Goal: Transaction & Acquisition: Purchase product/service

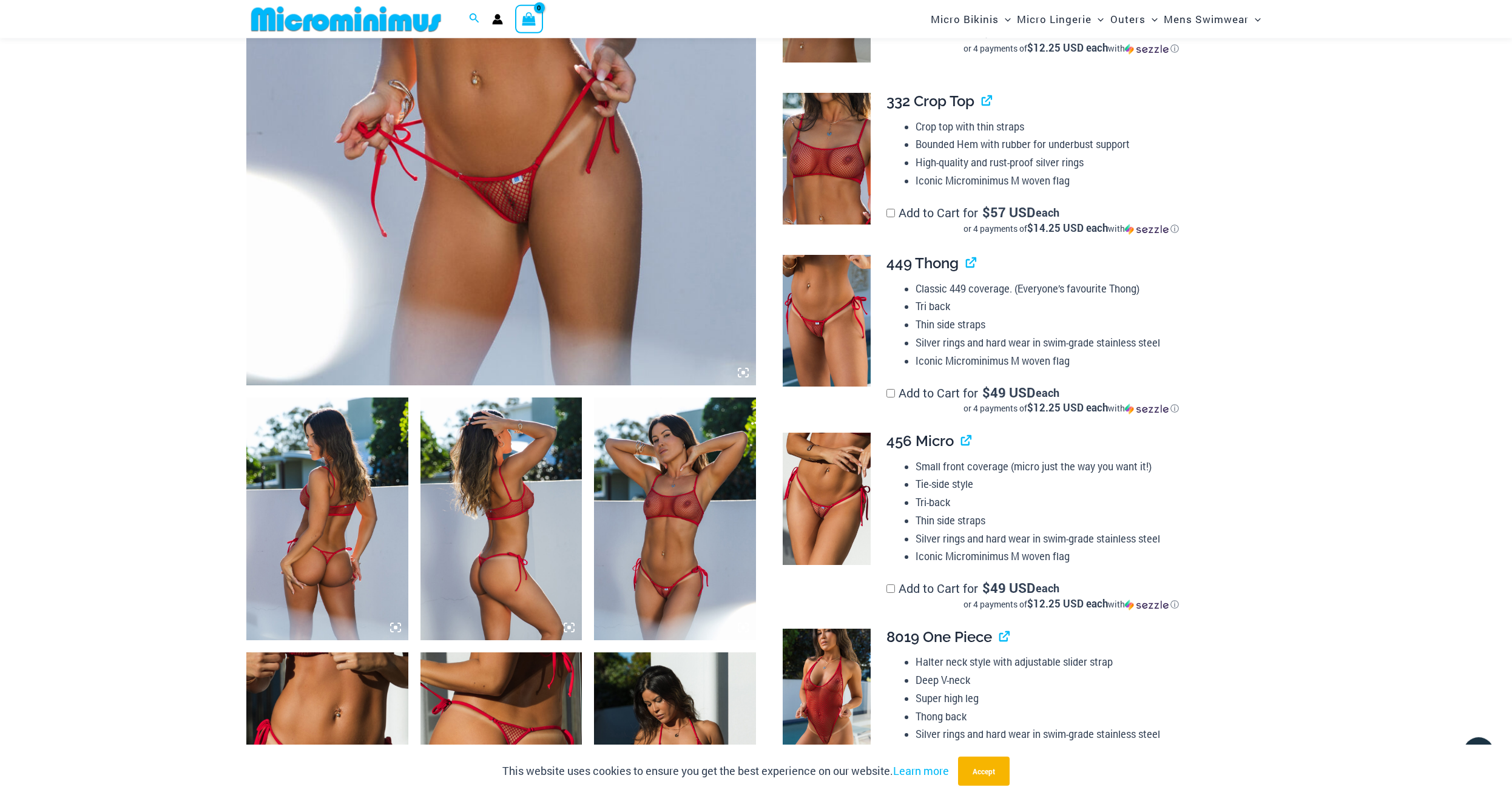
scroll to position [553, 0]
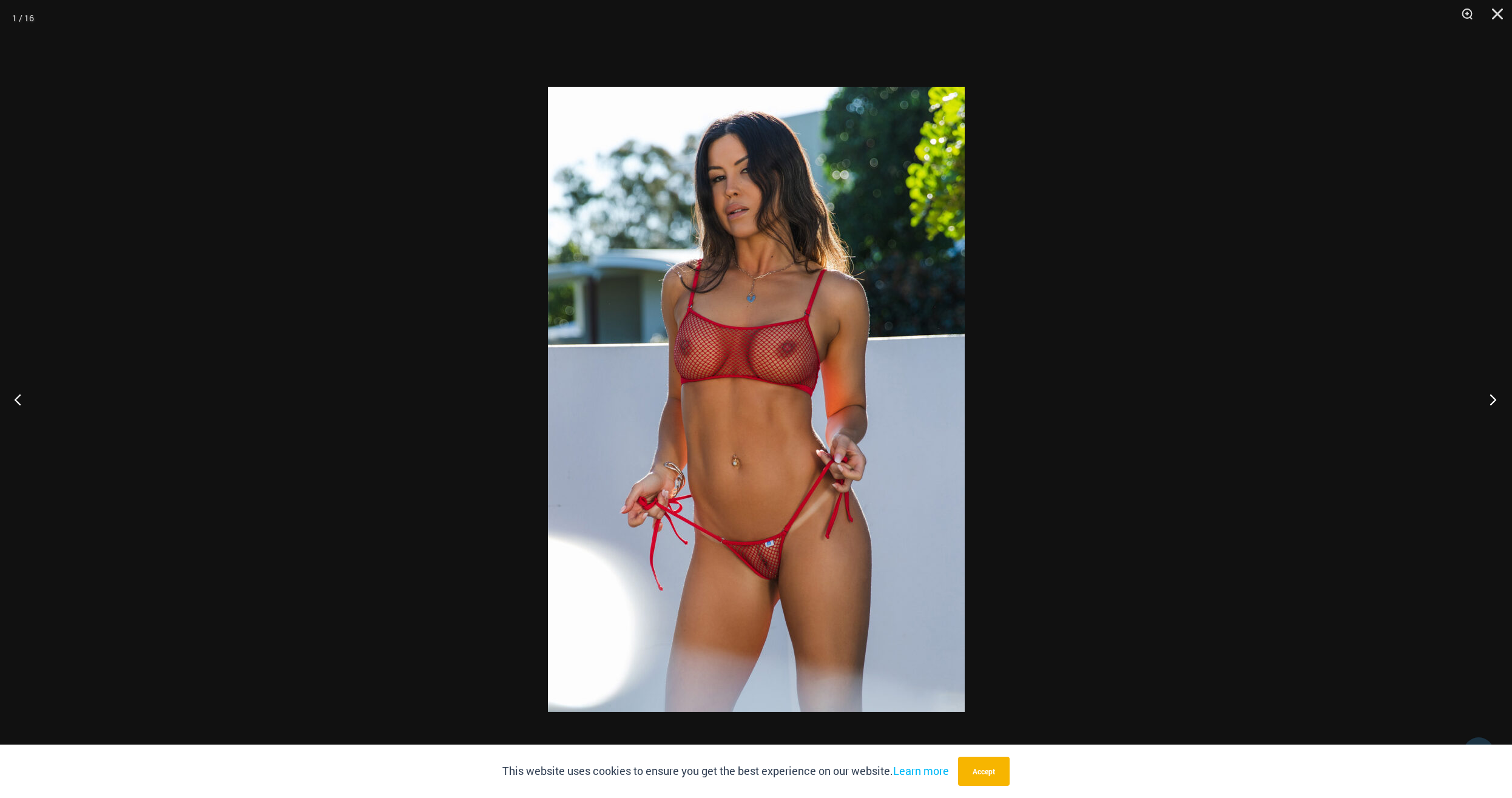
click at [1494, 399] on button "Next" at bounding box center [1490, 399] width 46 height 61
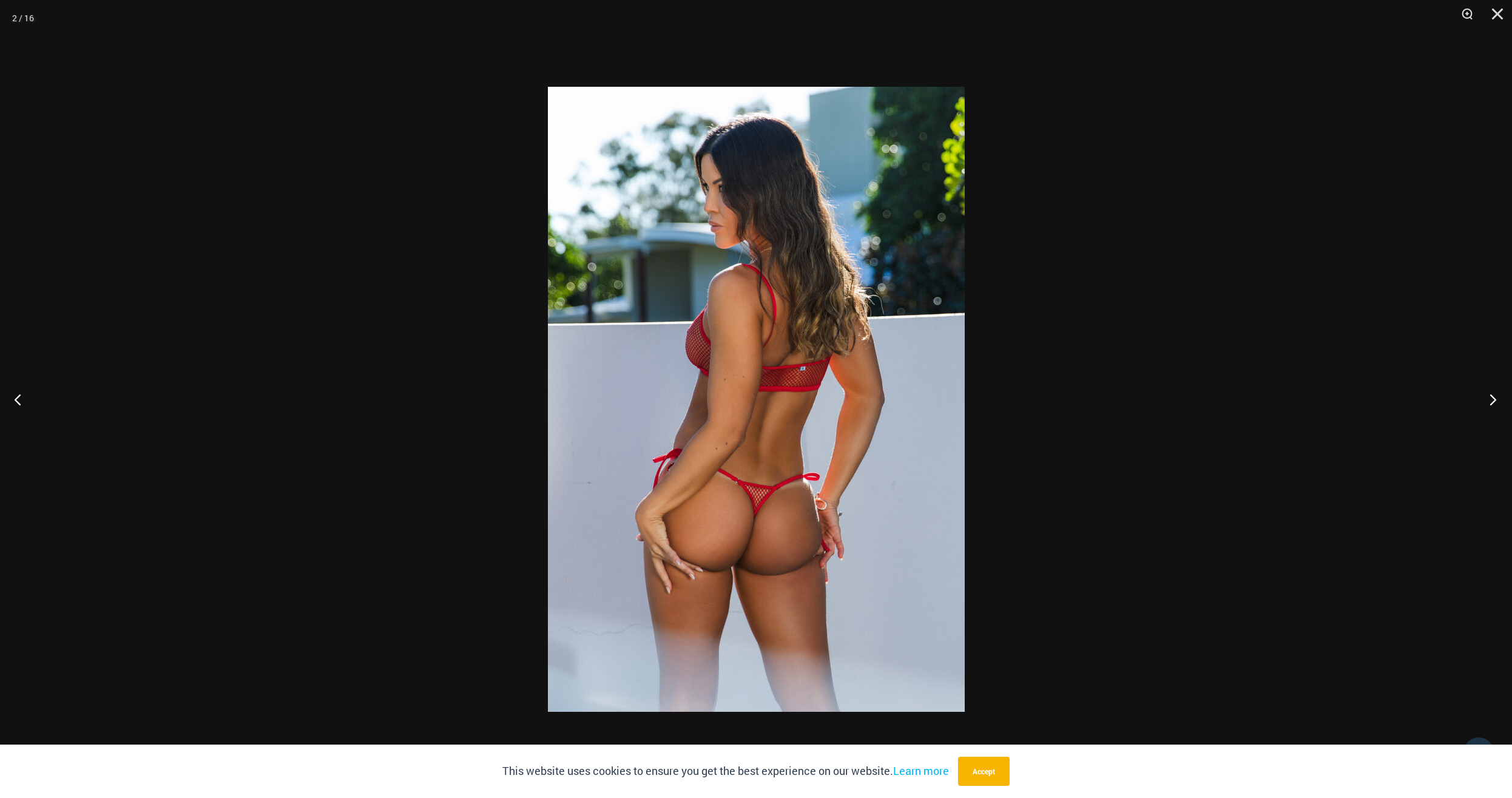
click at [1494, 399] on button "Next" at bounding box center [1490, 399] width 46 height 61
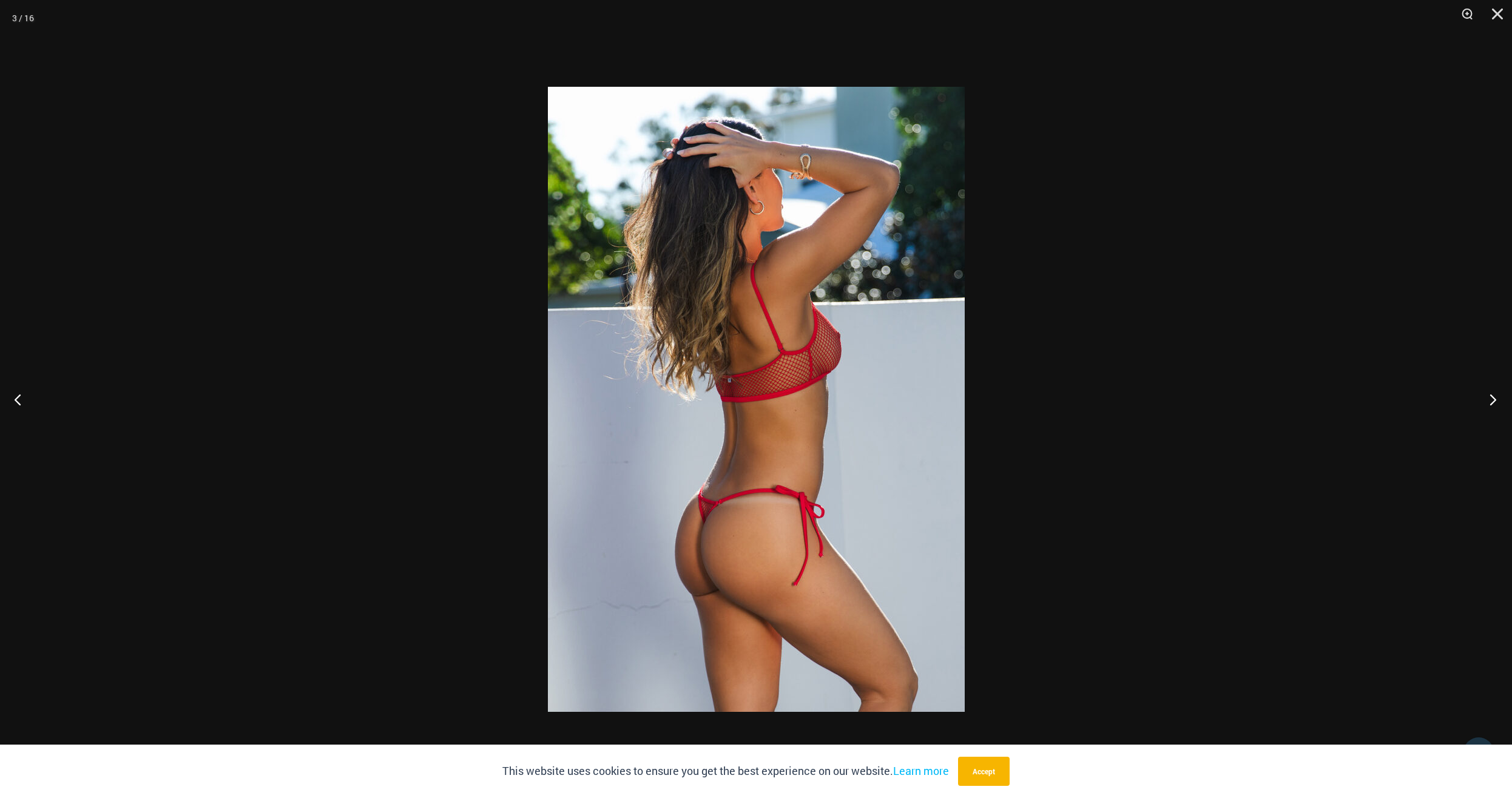
click at [1494, 399] on button "Next" at bounding box center [1490, 399] width 46 height 61
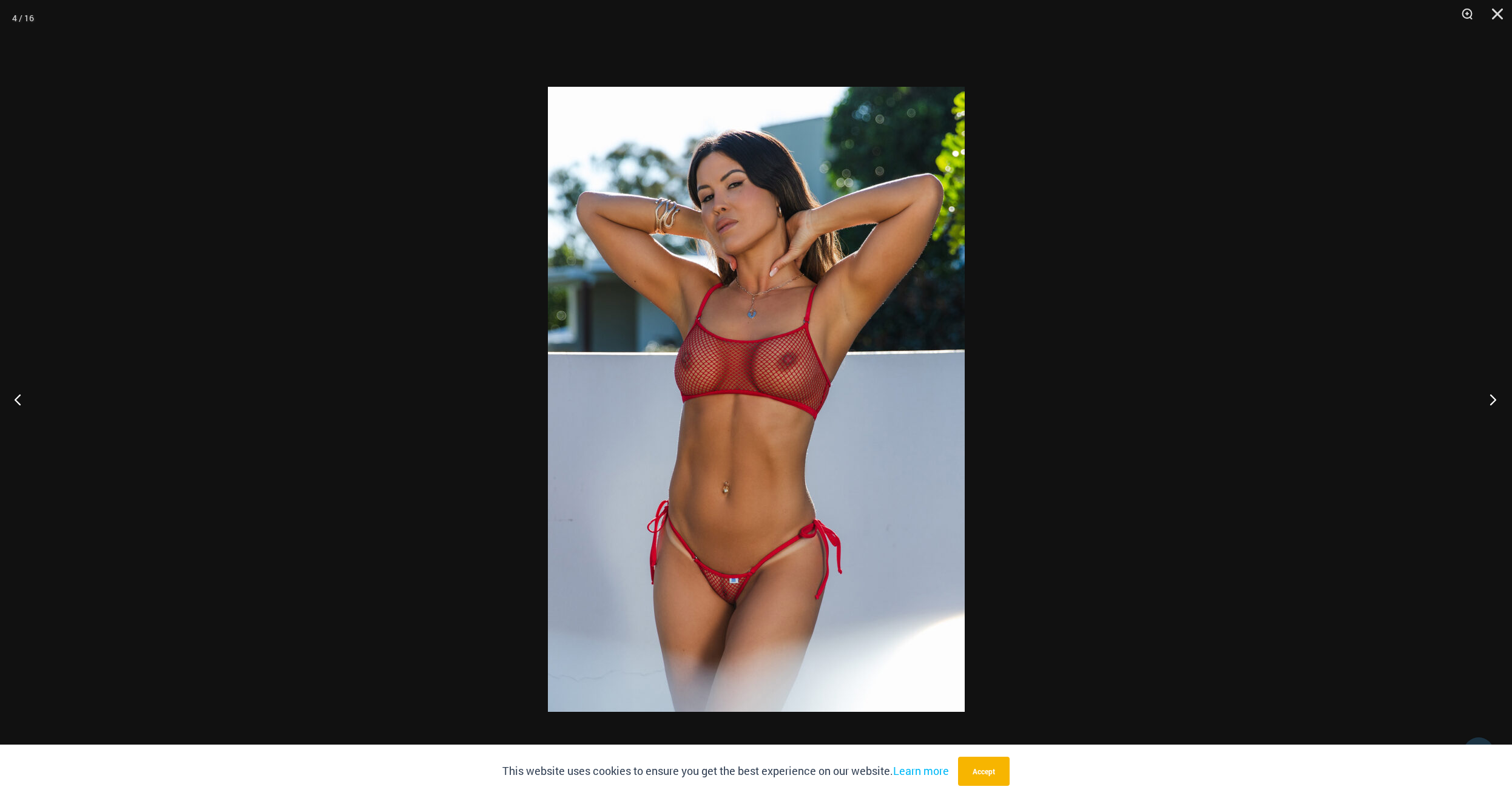
click at [1494, 399] on button "Next" at bounding box center [1490, 399] width 46 height 61
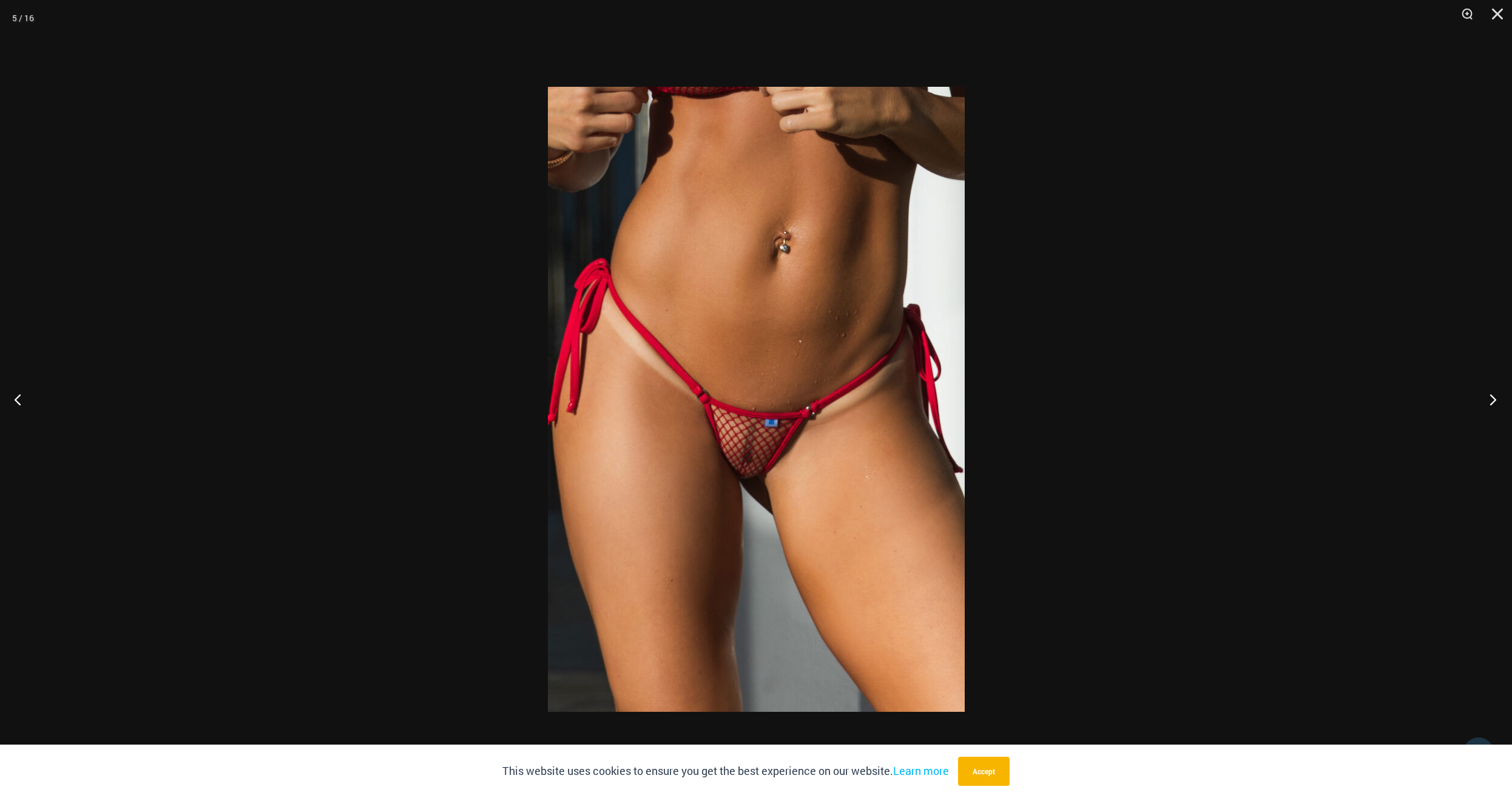
click at [1494, 399] on button "Next" at bounding box center [1490, 399] width 46 height 61
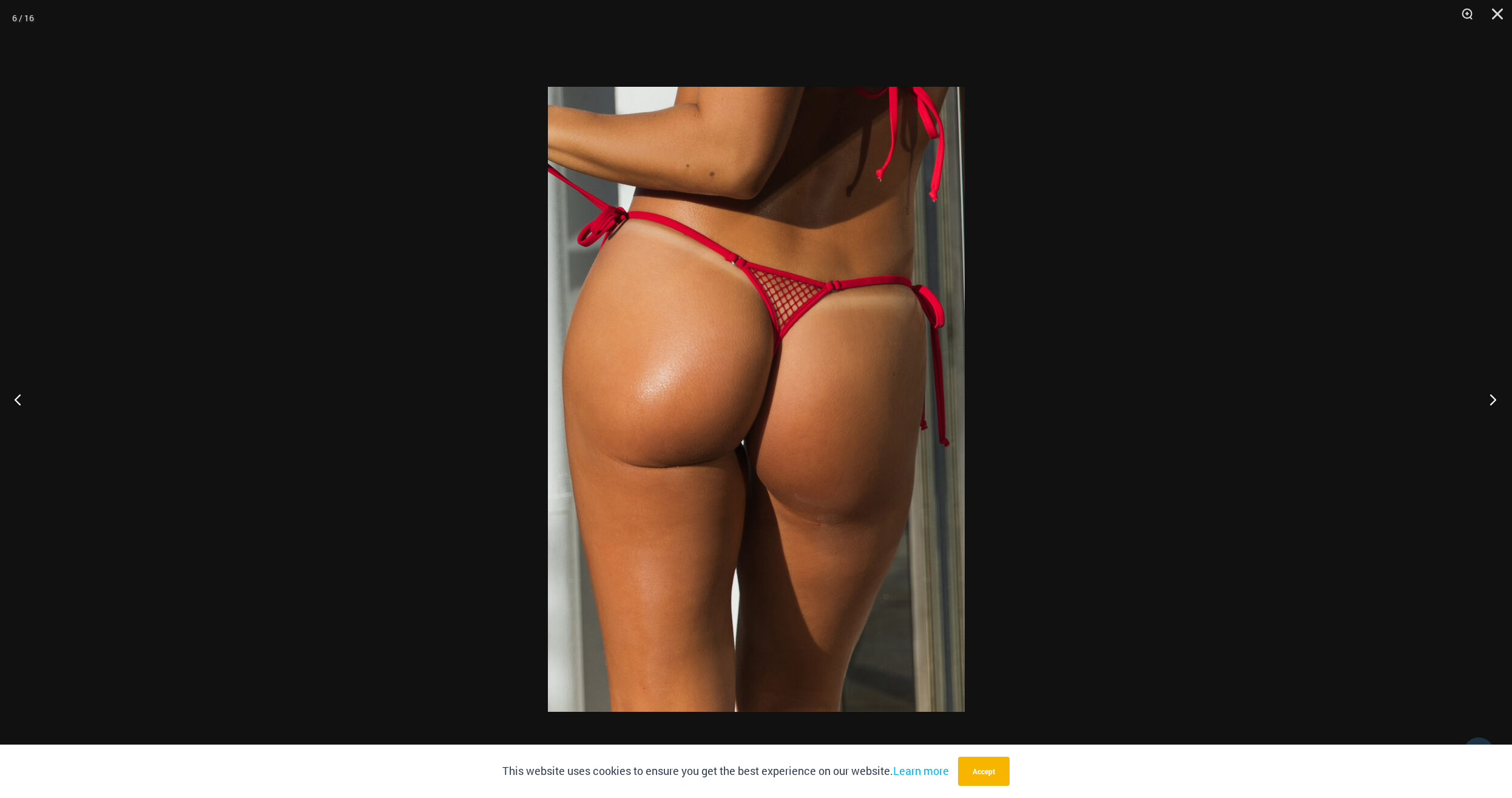
click at [1494, 399] on button "Next" at bounding box center [1490, 399] width 46 height 61
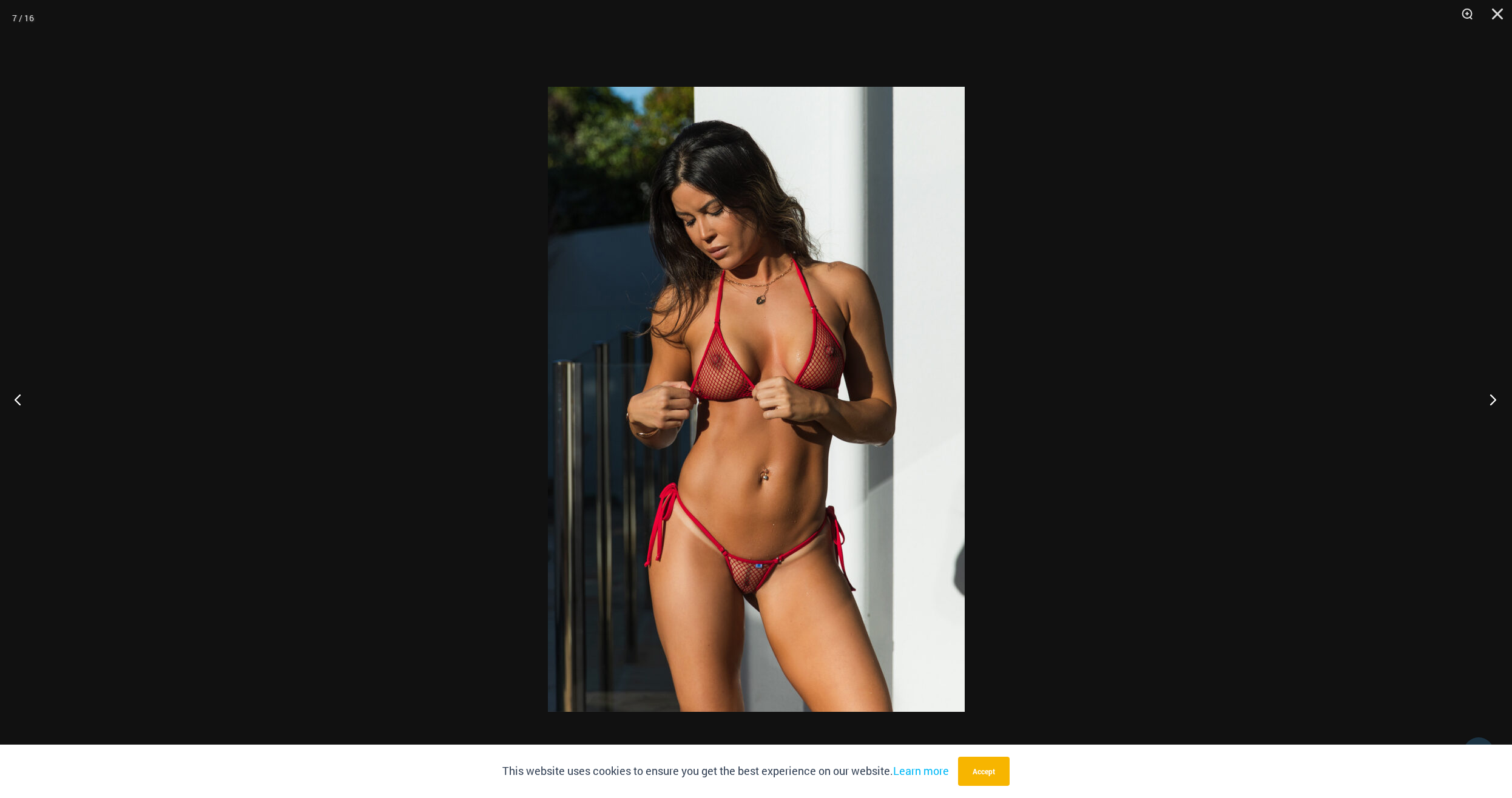
click at [1494, 399] on button "Next" at bounding box center [1490, 399] width 46 height 61
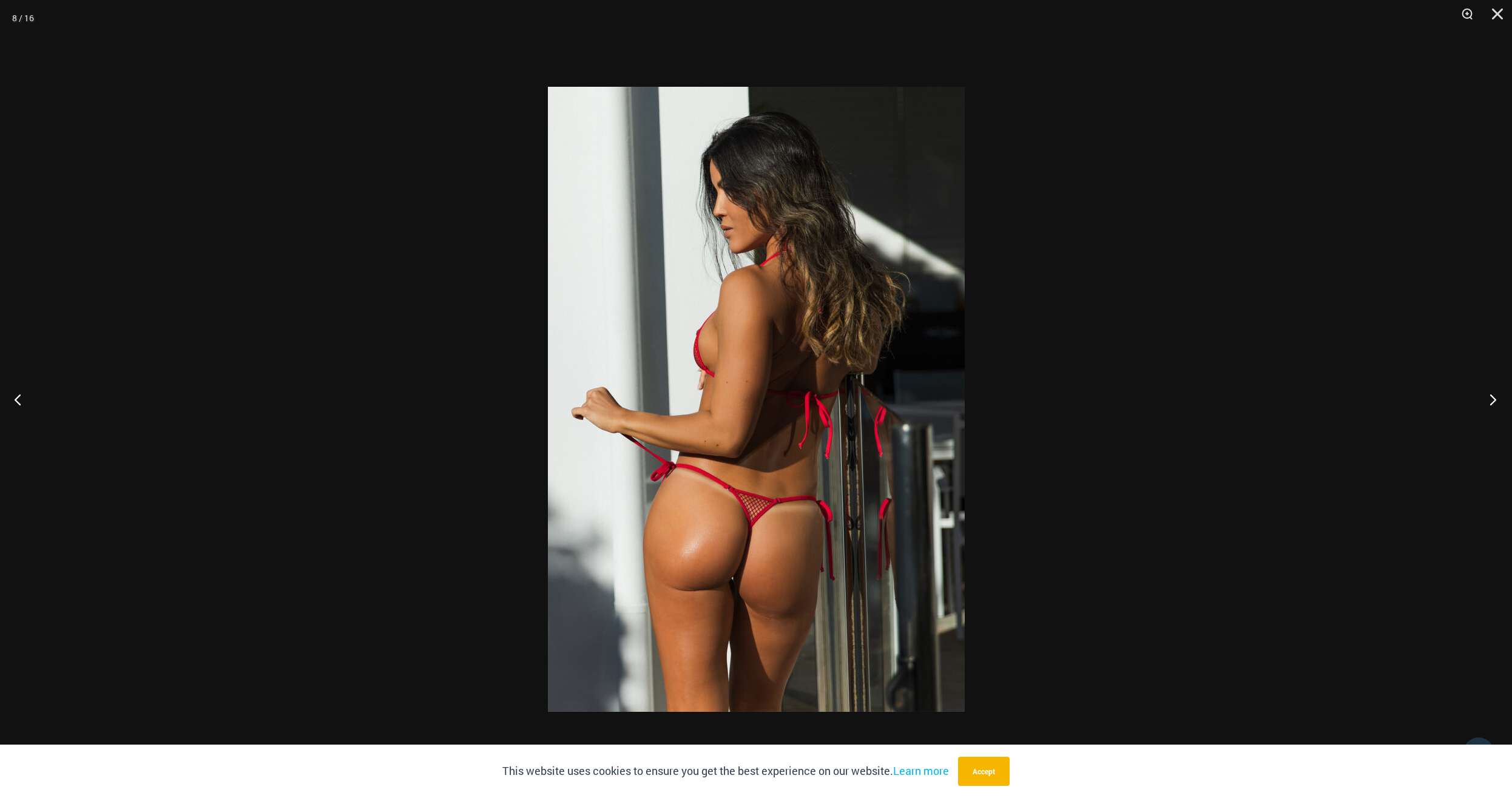
click at [1494, 399] on button "Next" at bounding box center [1490, 399] width 46 height 61
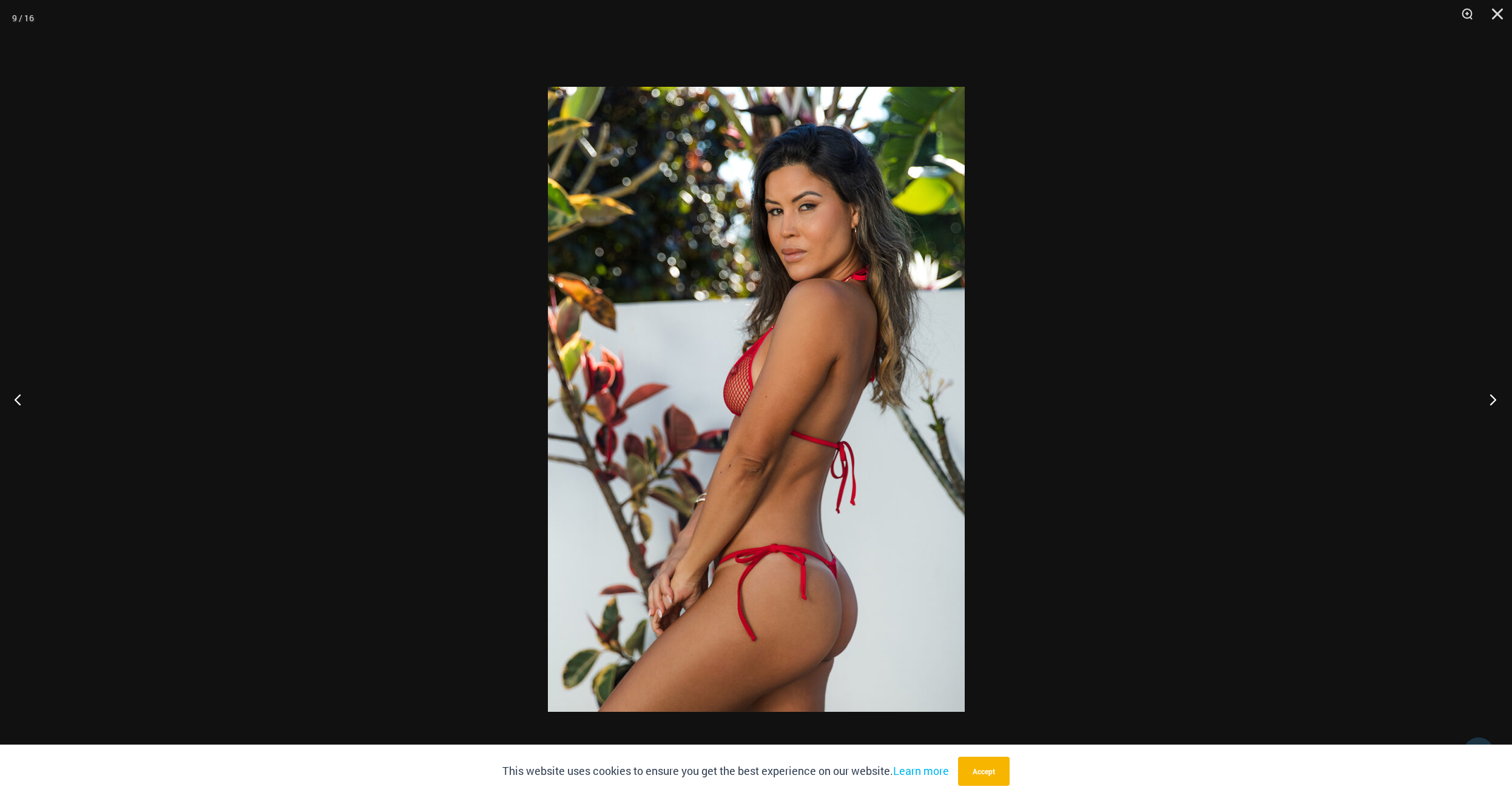
click at [1494, 399] on button "Next" at bounding box center [1490, 399] width 46 height 61
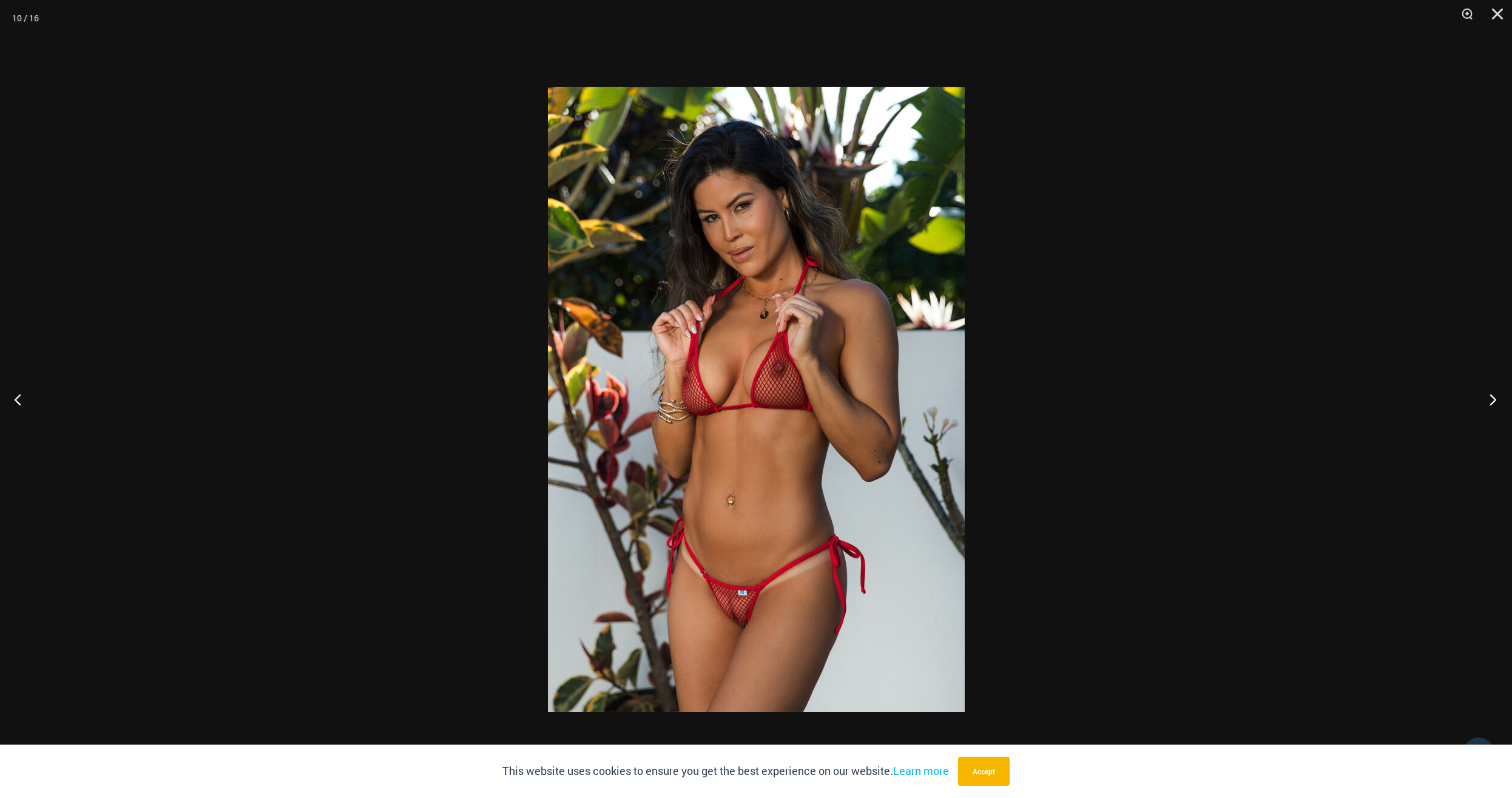
click at [1494, 399] on button "Next" at bounding box center [1490, 399] width 46 height 61
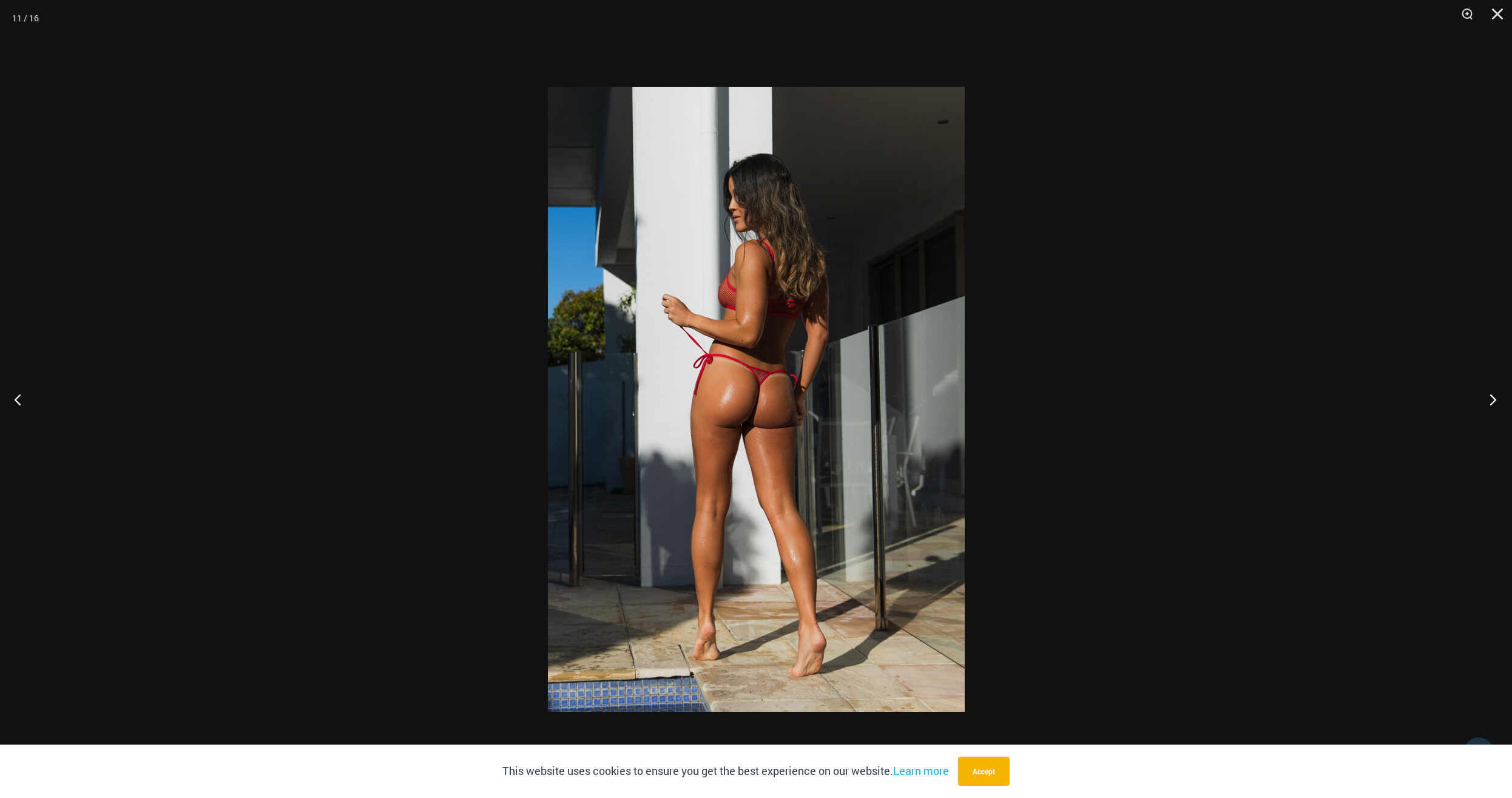
click at [1494, 399] on button "Next" at bounding box center [1490, 399] width 46 height 61
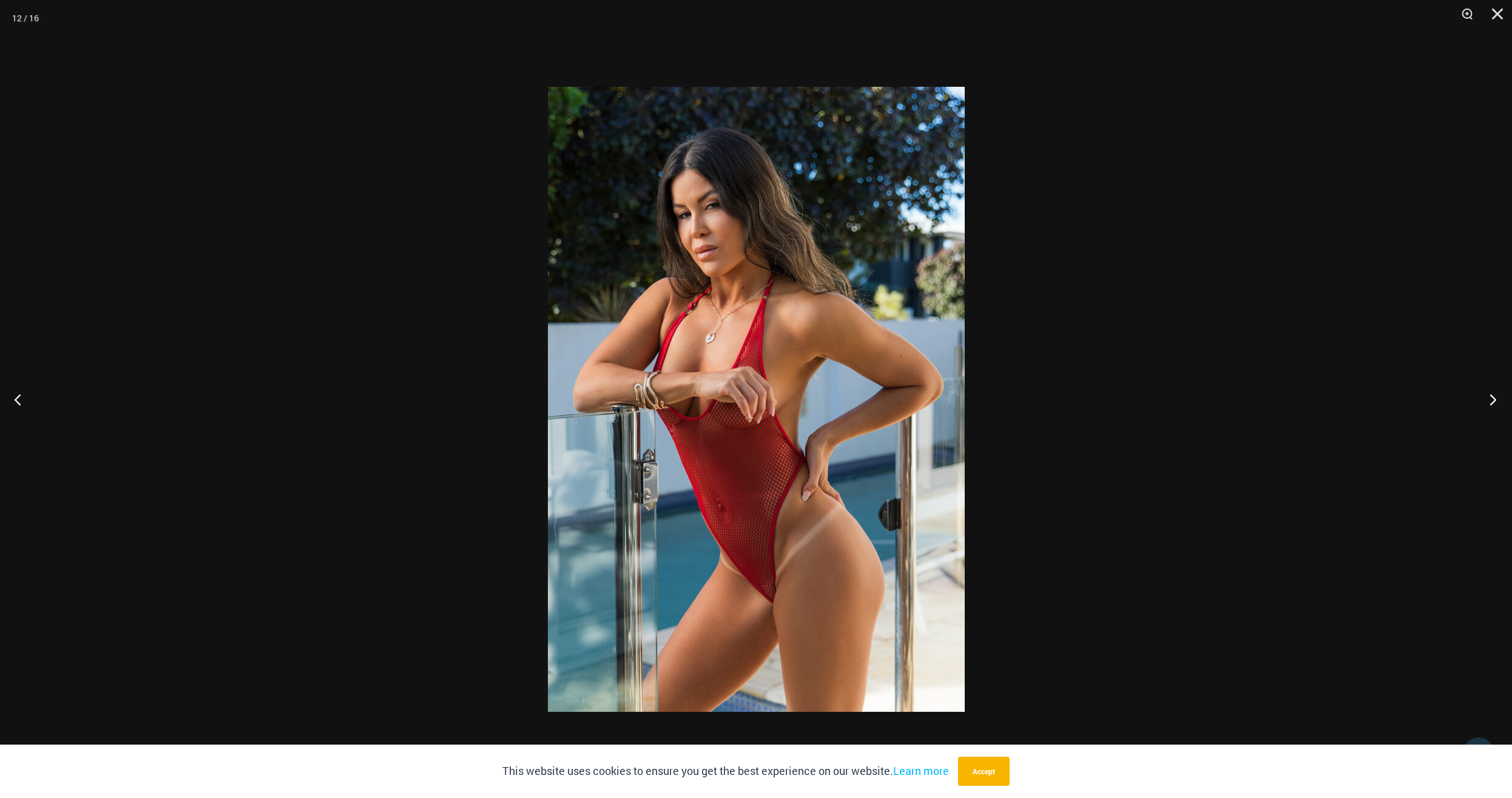
click at [1494, 399] on button "Next" at bounding box center [1490, 399] width 46 height 61
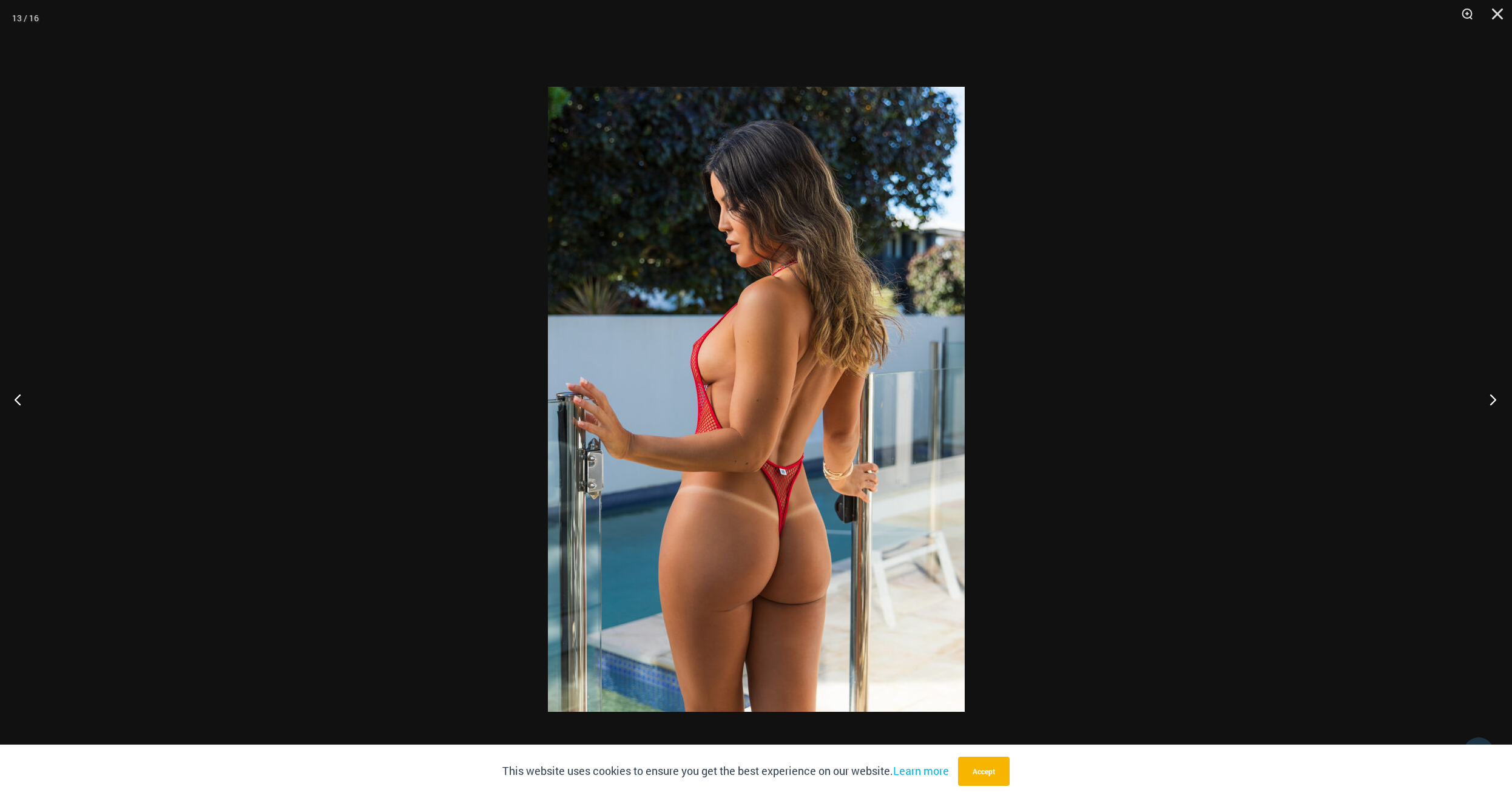
click at [1494, 399] on button "Next" at bounding box center [1490, 399] width 46 height 61
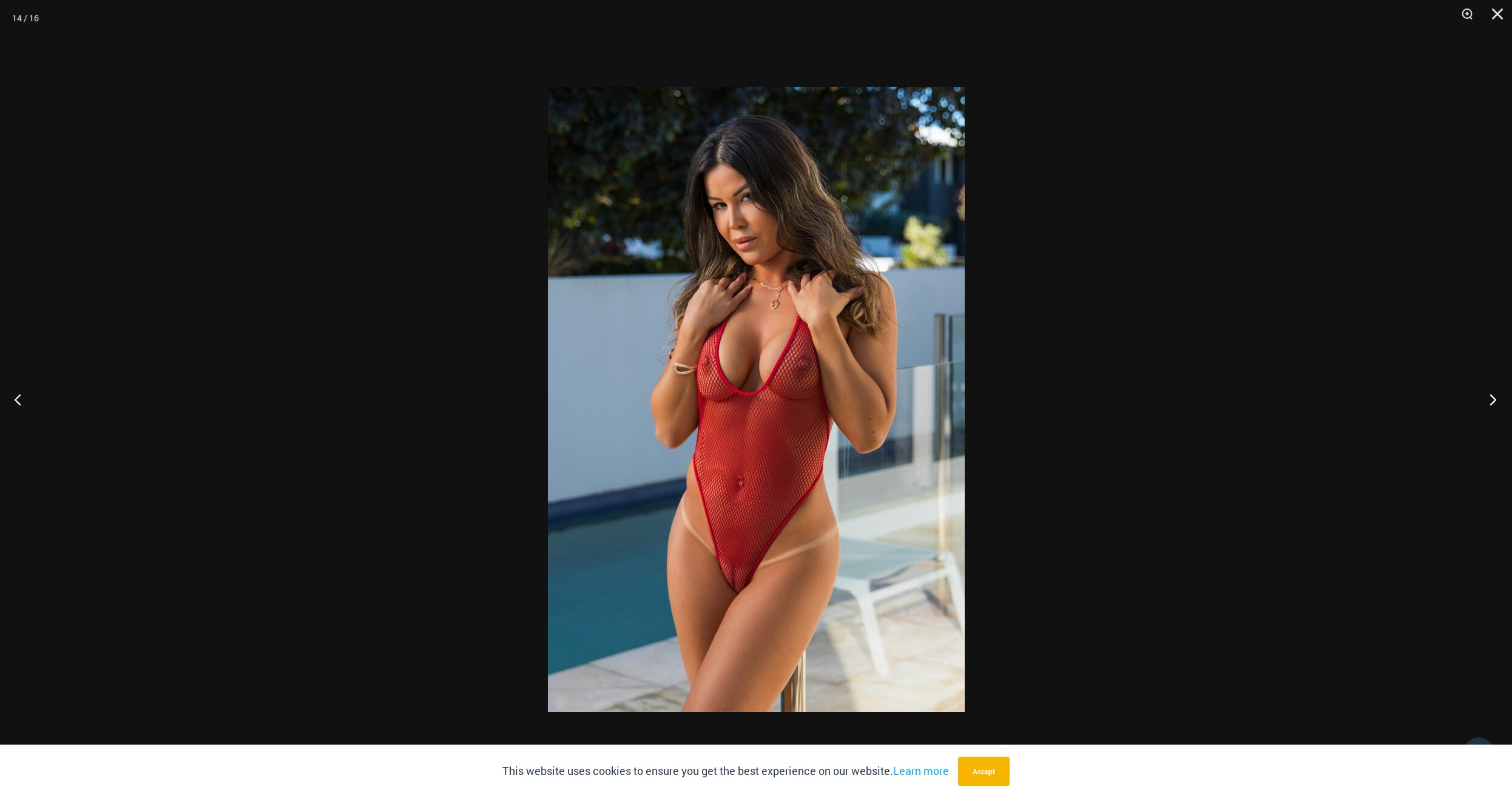
click at [1494, 399] on button "Next" at bounding box center [1490, 399] width 46 height 61
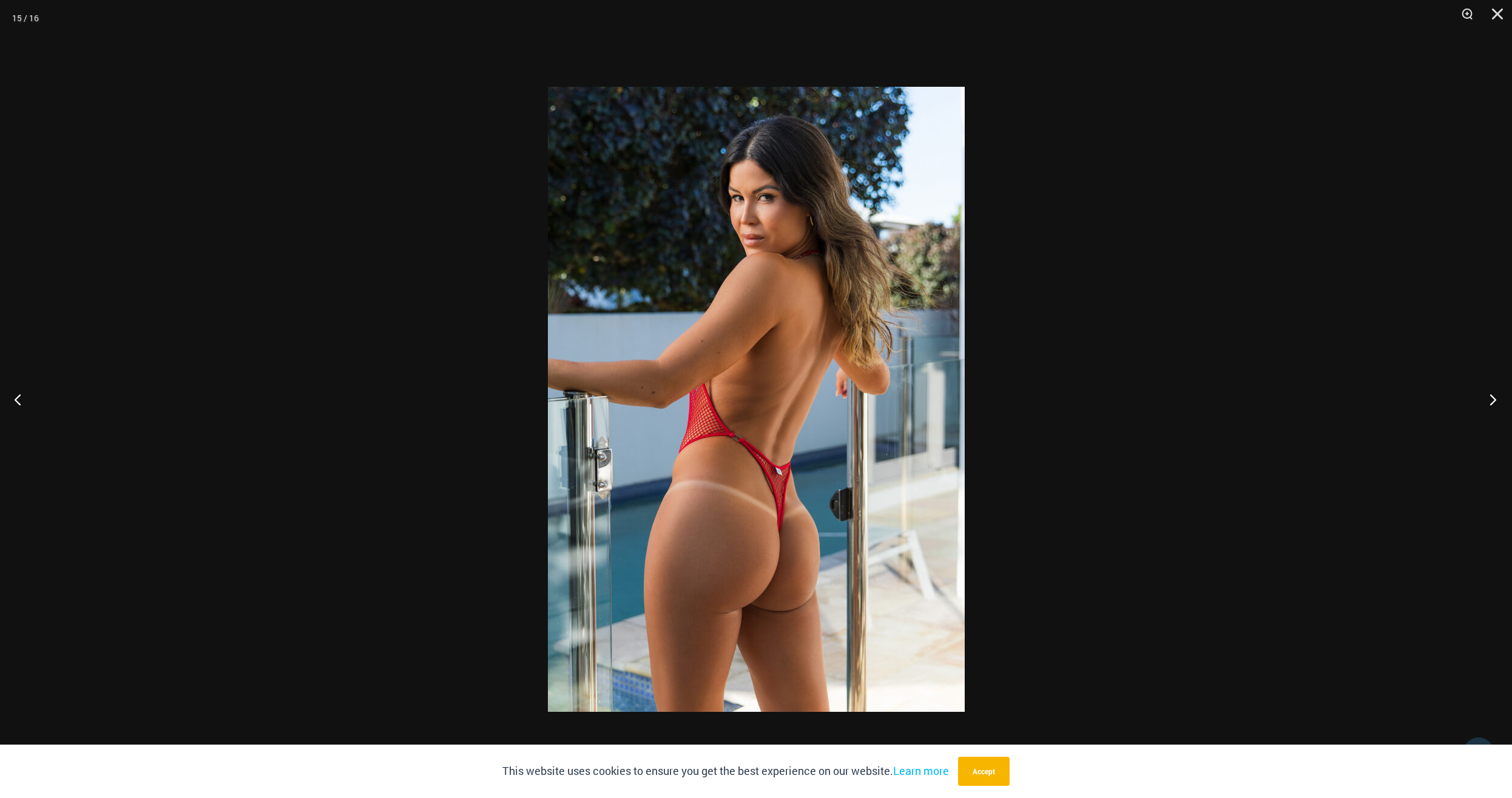
click at [1494, 399] on button "Next" at bounding box center [1490, 399] width 46 height 61
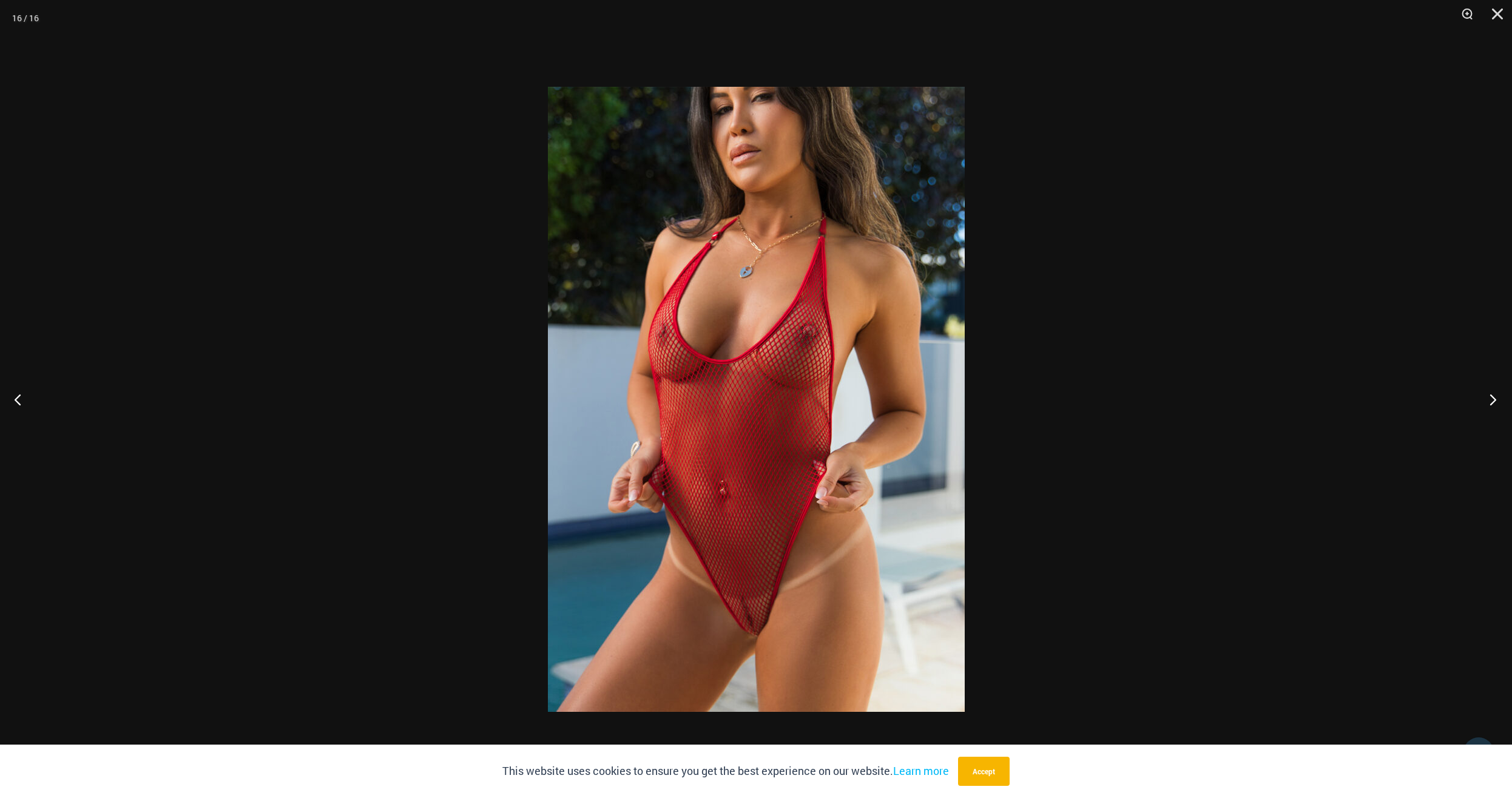
click at [1494, 399] on button "Next" at bounding box center [1490, 399] width 46 height 61
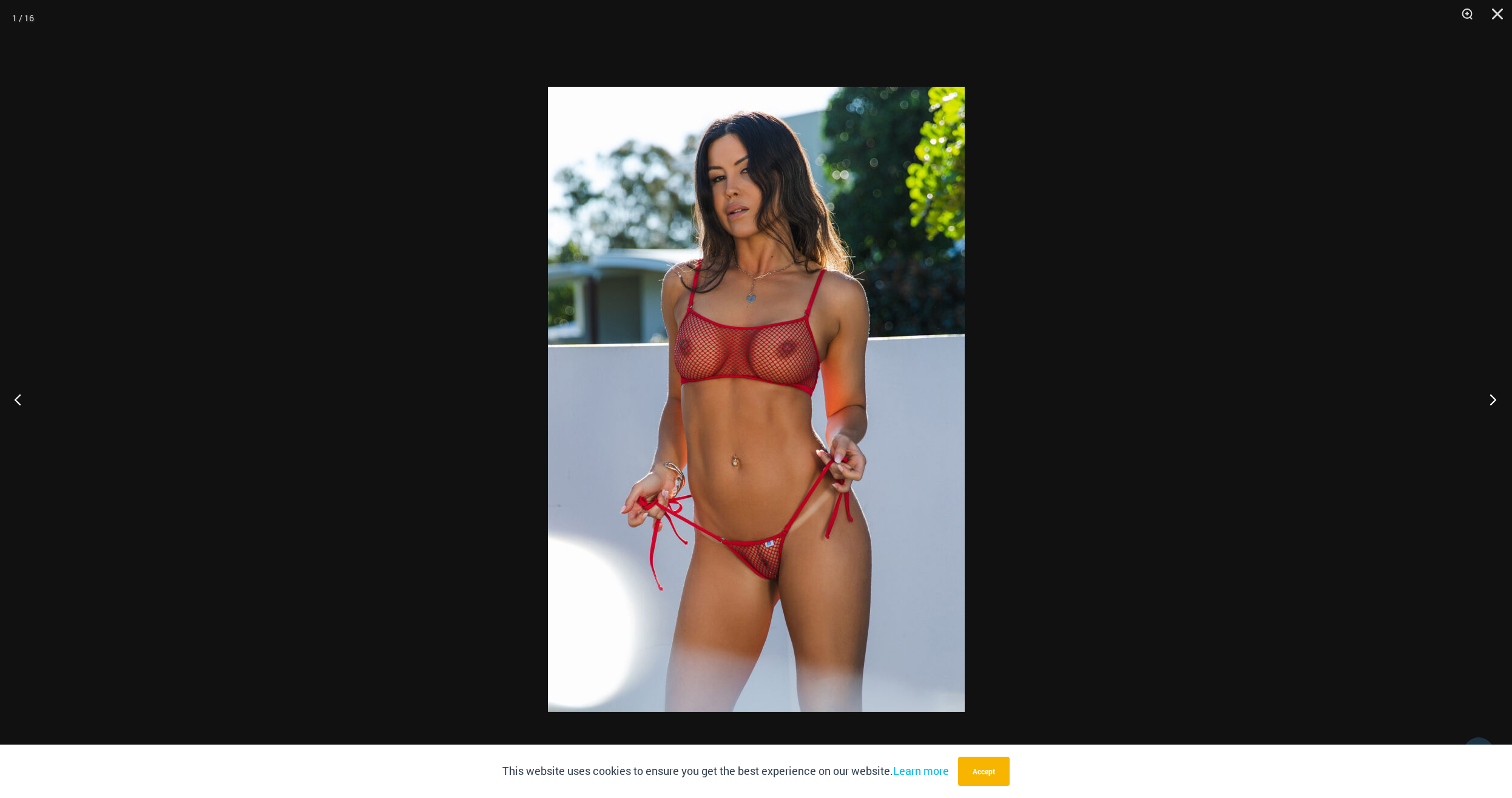
click at [1494, 399] on button "Next" at bounding box center [1490, 399] width 46 height 61
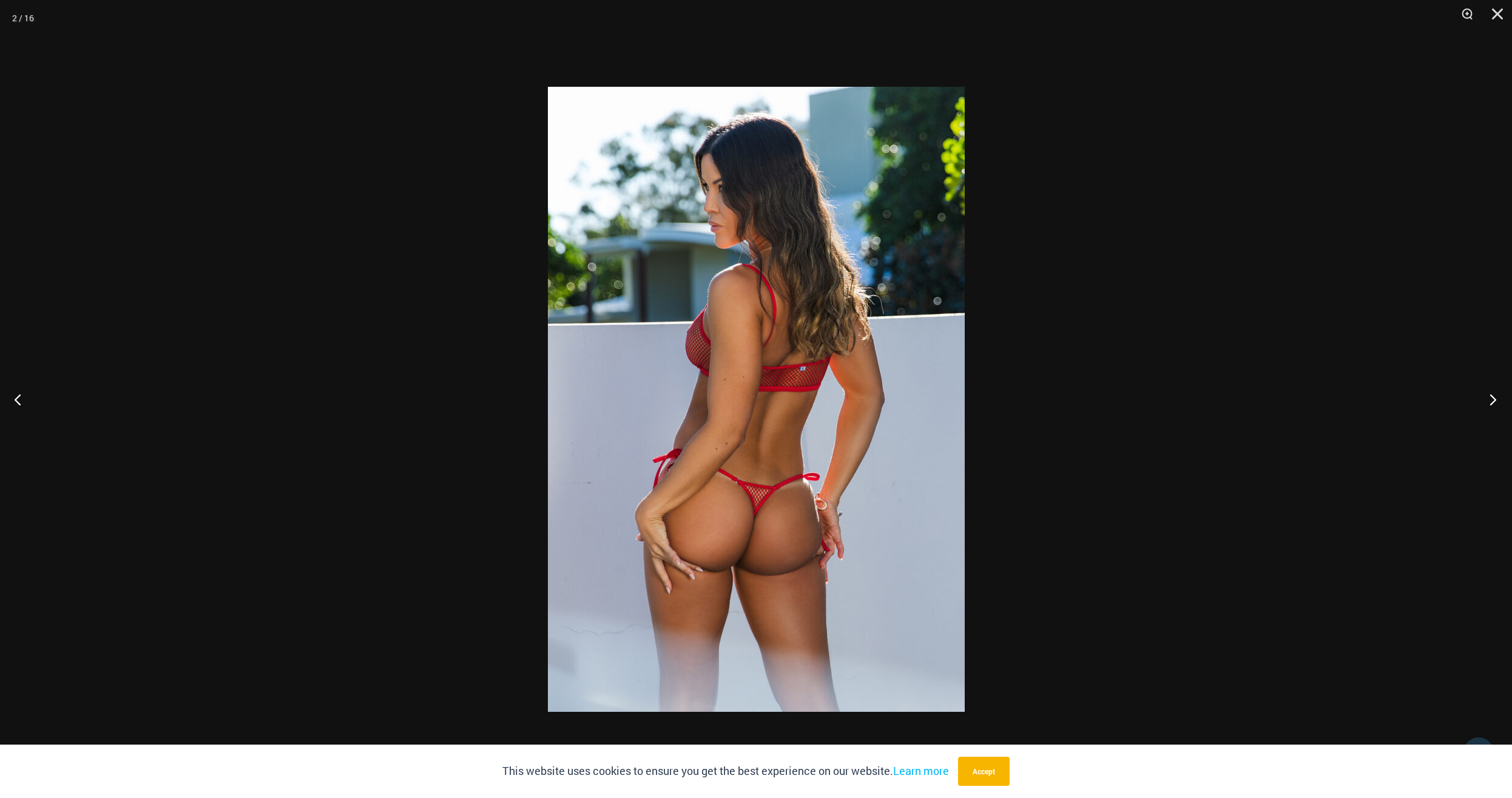
click at [1494, 399] on button "Next" at bounding box center [1490, 399] width 46 height 61
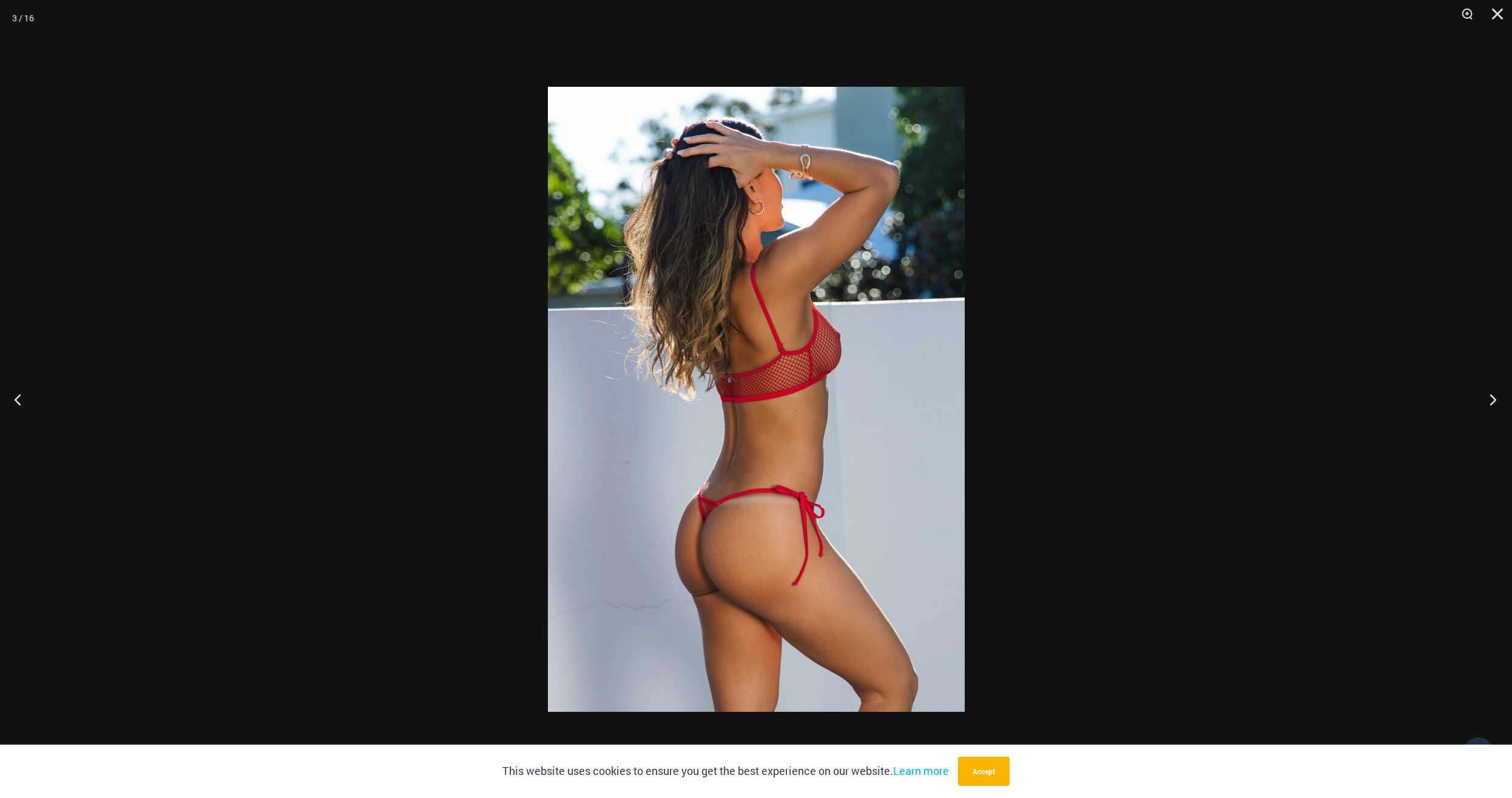
click at [1494, 399] on button "Next" at bounding box center [1490, 399] width 46 height 61
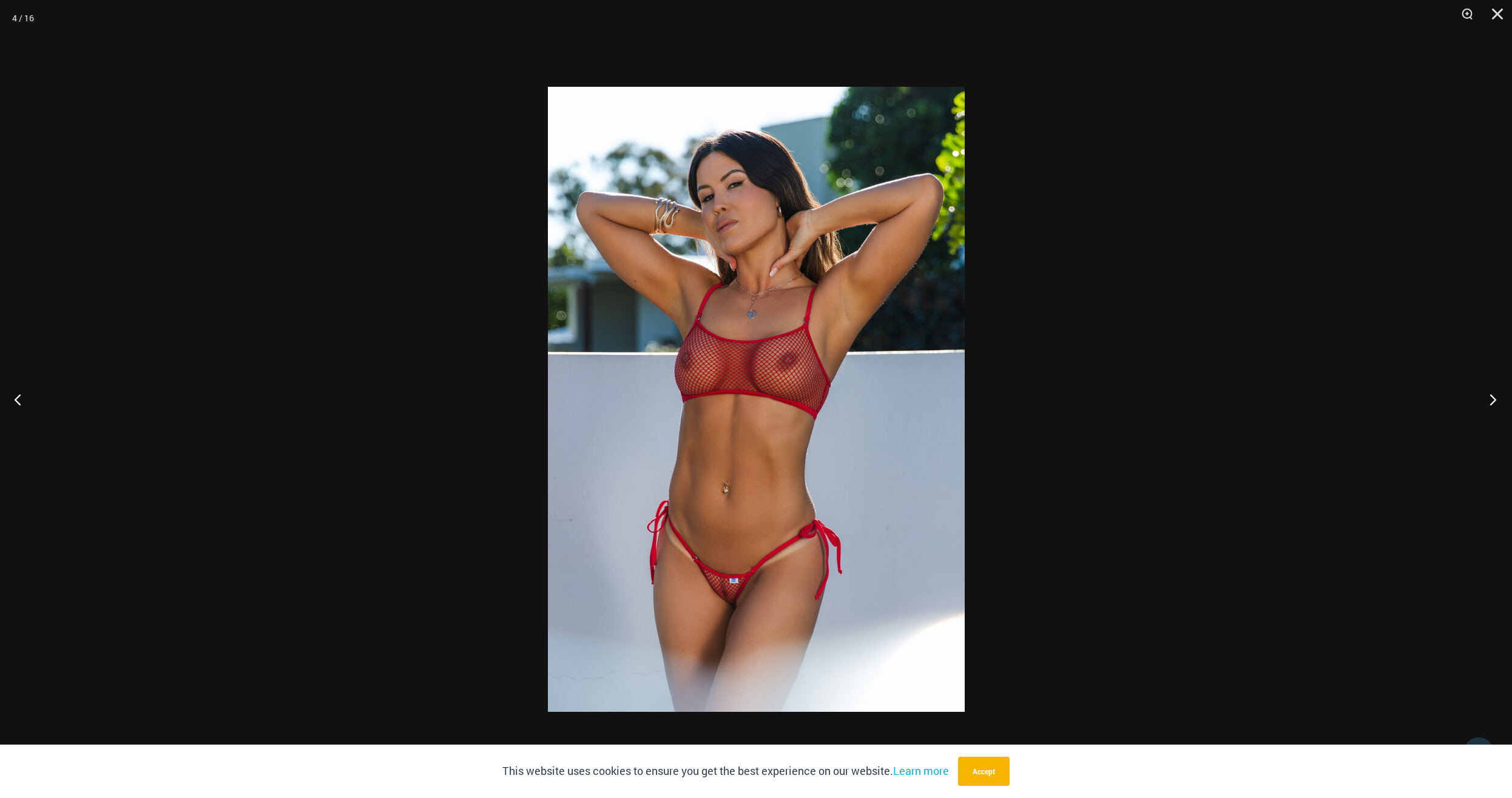
click at [1494, 399] on button "Next" at bounding box center [1490, 399] width 46 height 61
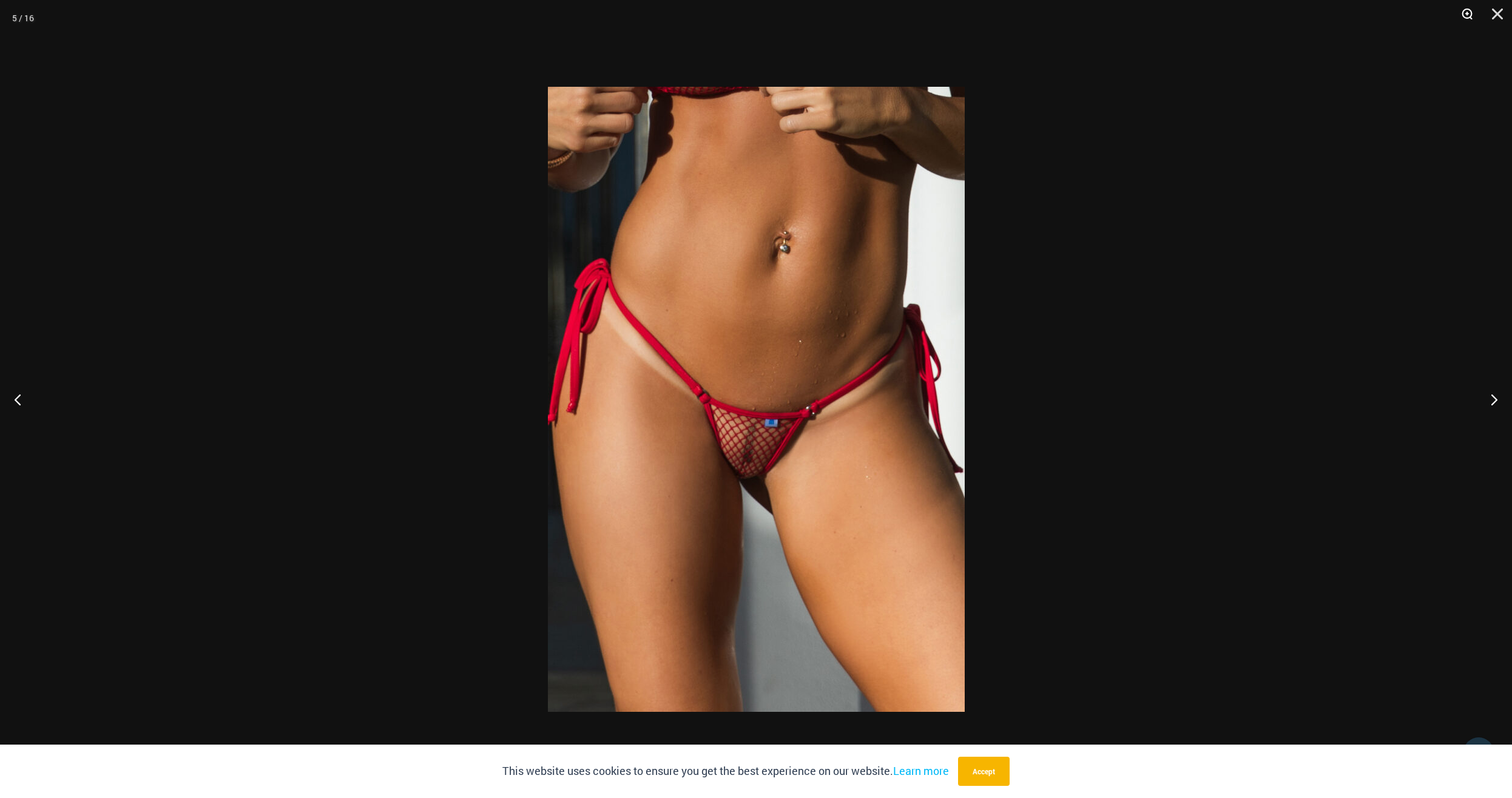
click at [1468, 12] on button "Zoom" at bounding box center [1463, 18] width 30 height 36
click at [1466, 17] on button "Zoom" at bounding box center [1463, 18] width 30 height 36
click at [1499, 15] on button "Close" at bounding box center [1493, 18] width 30 height 36
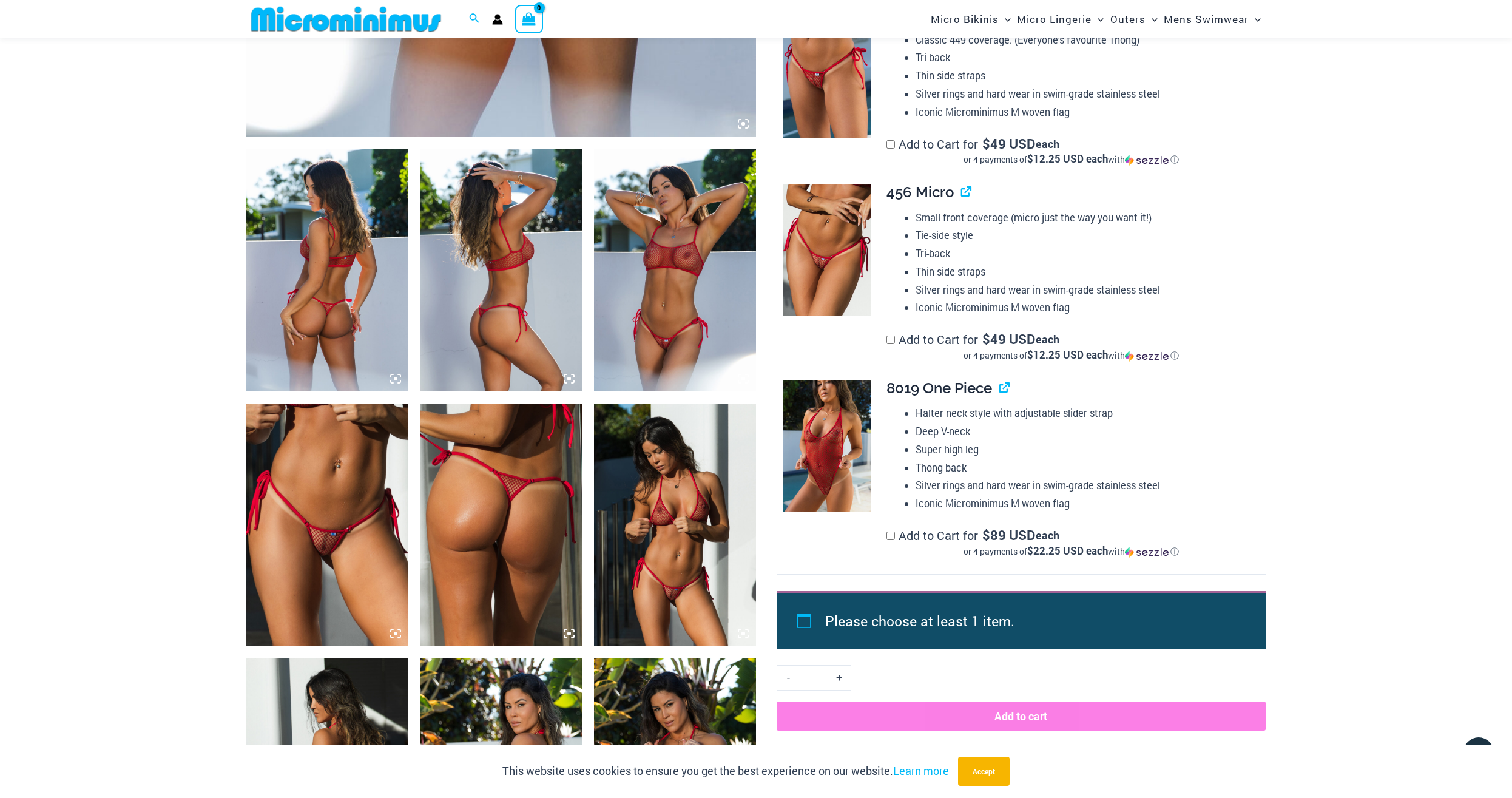
scroll to position [986, 0]
